Goal: Check status: Check status

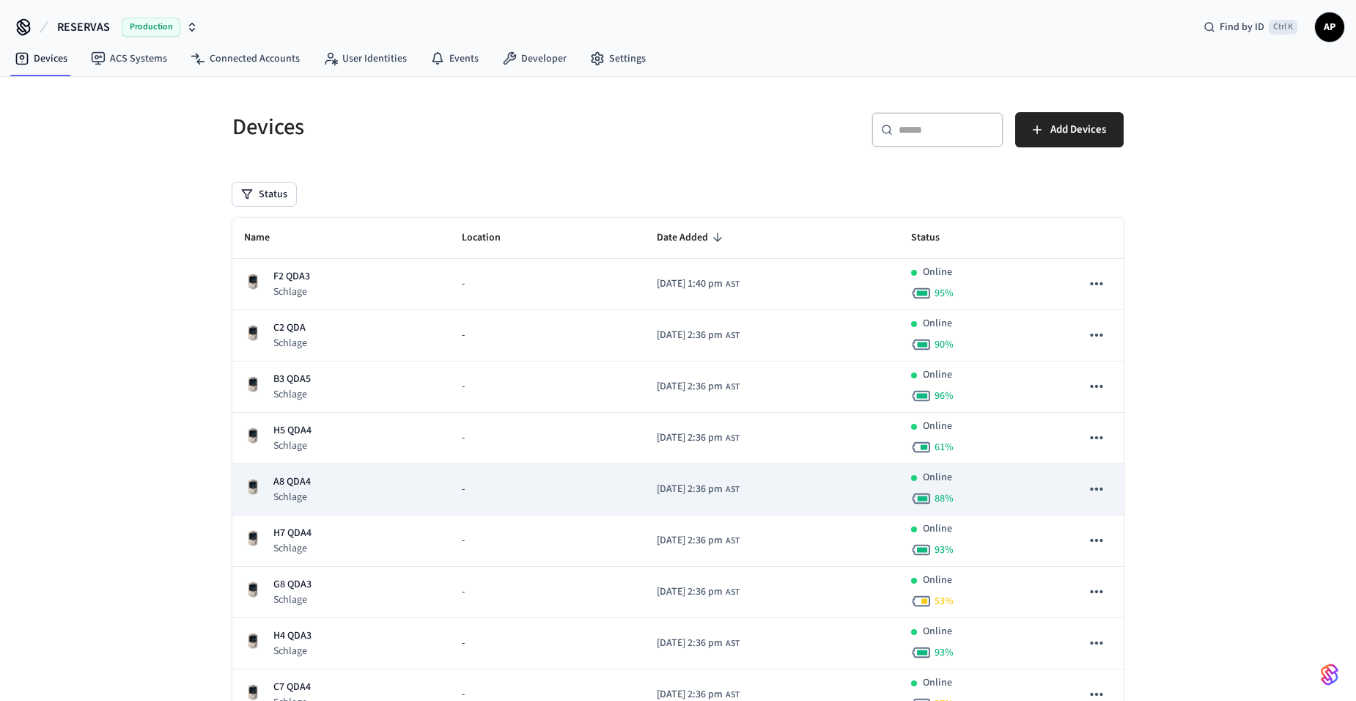
click at [305, 478] on p "A8 QDA4" at bounding box center [291, 481] width 37 height 15
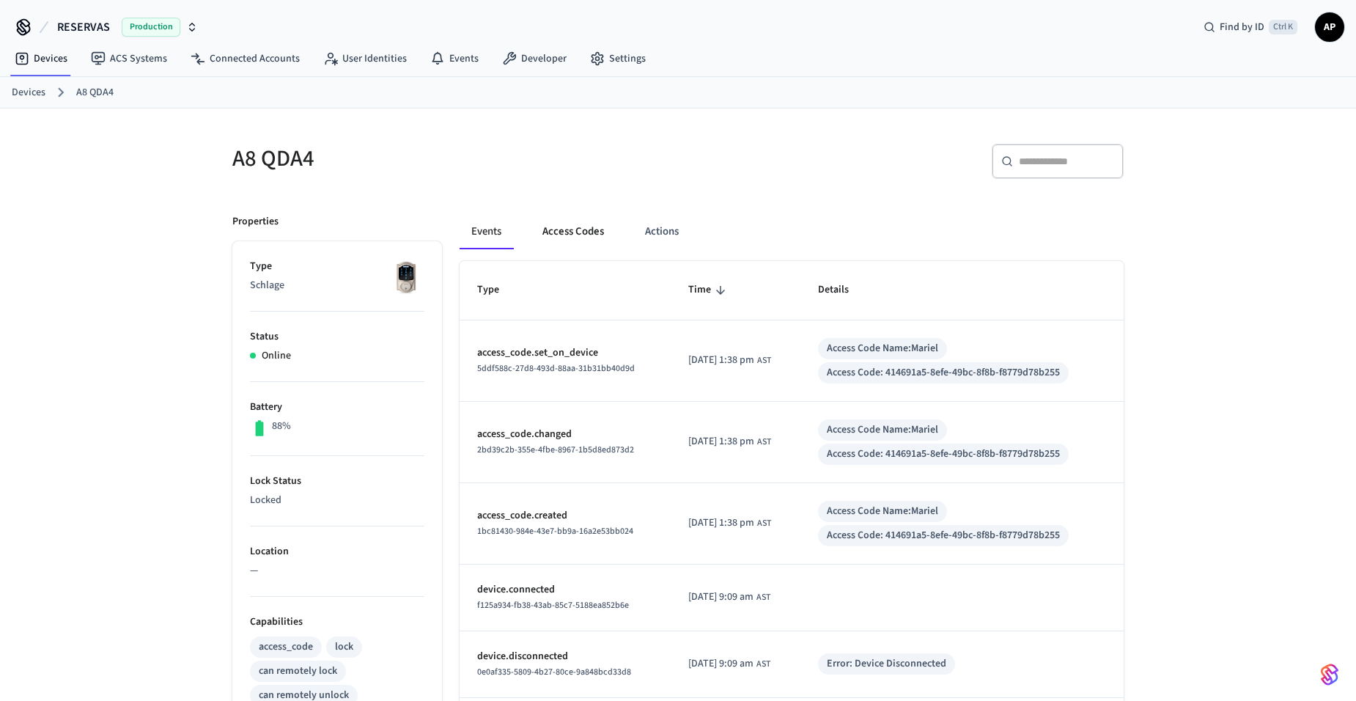
click at [572, 231] on button "Access Codes" at bounding box center [573, 231] width 85 height 35
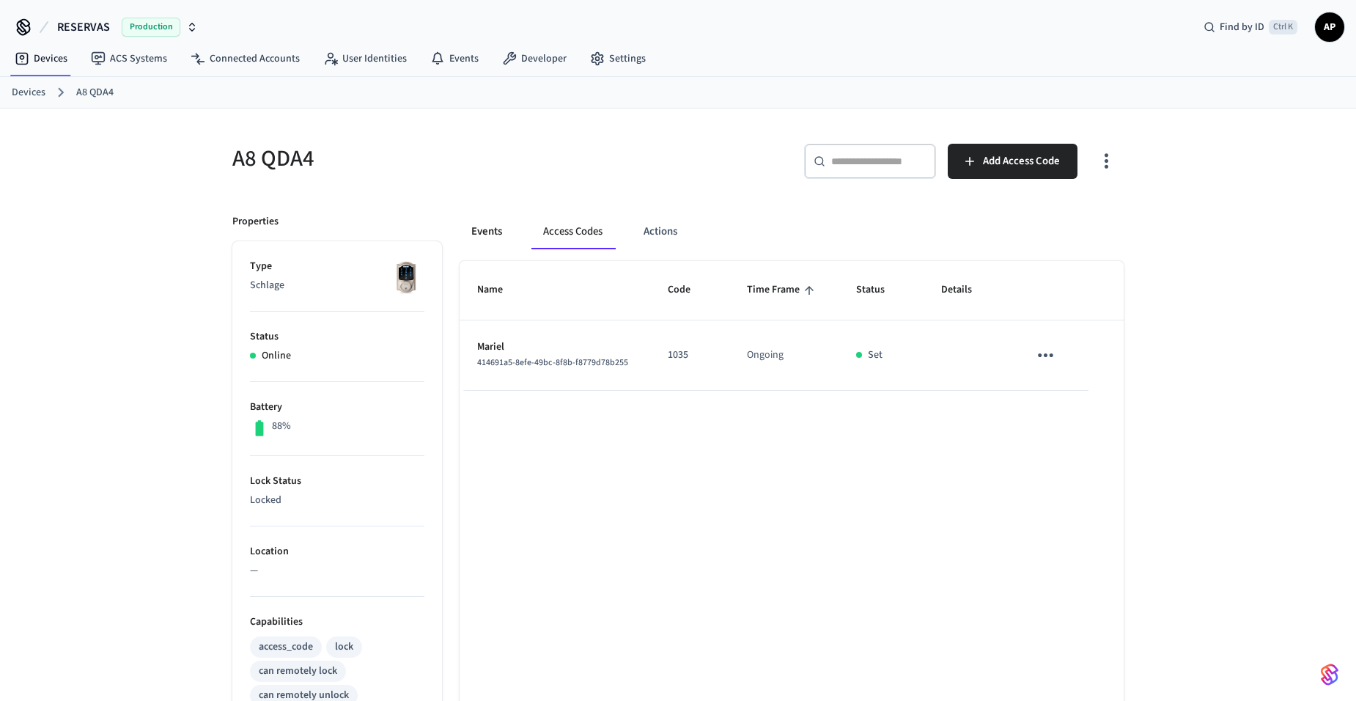
click at [487, 235] on button "Events" at bounding box center [486, 231] width 54 height 35
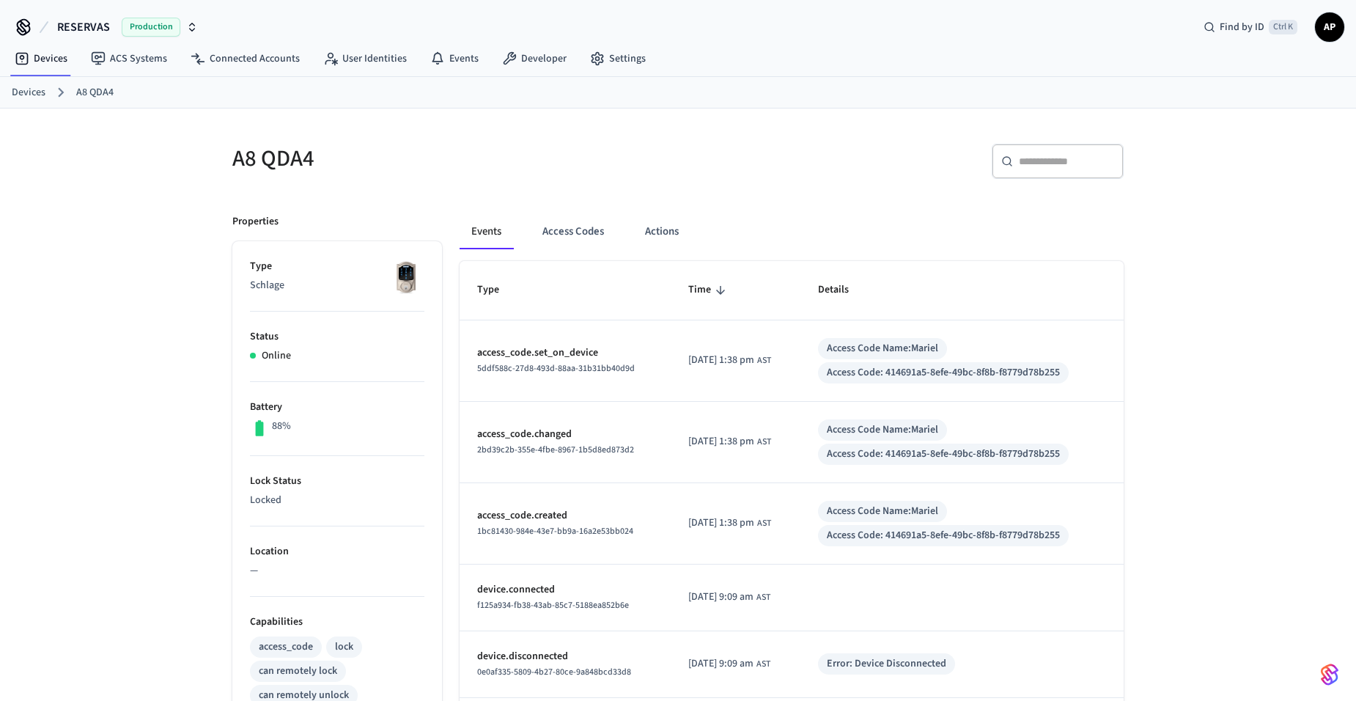
click at [34, 97] on link "Devices" at bounding box center [29, 92] width 34 height 15
